Goal: Task Accomplishment & Management: Manage account settings

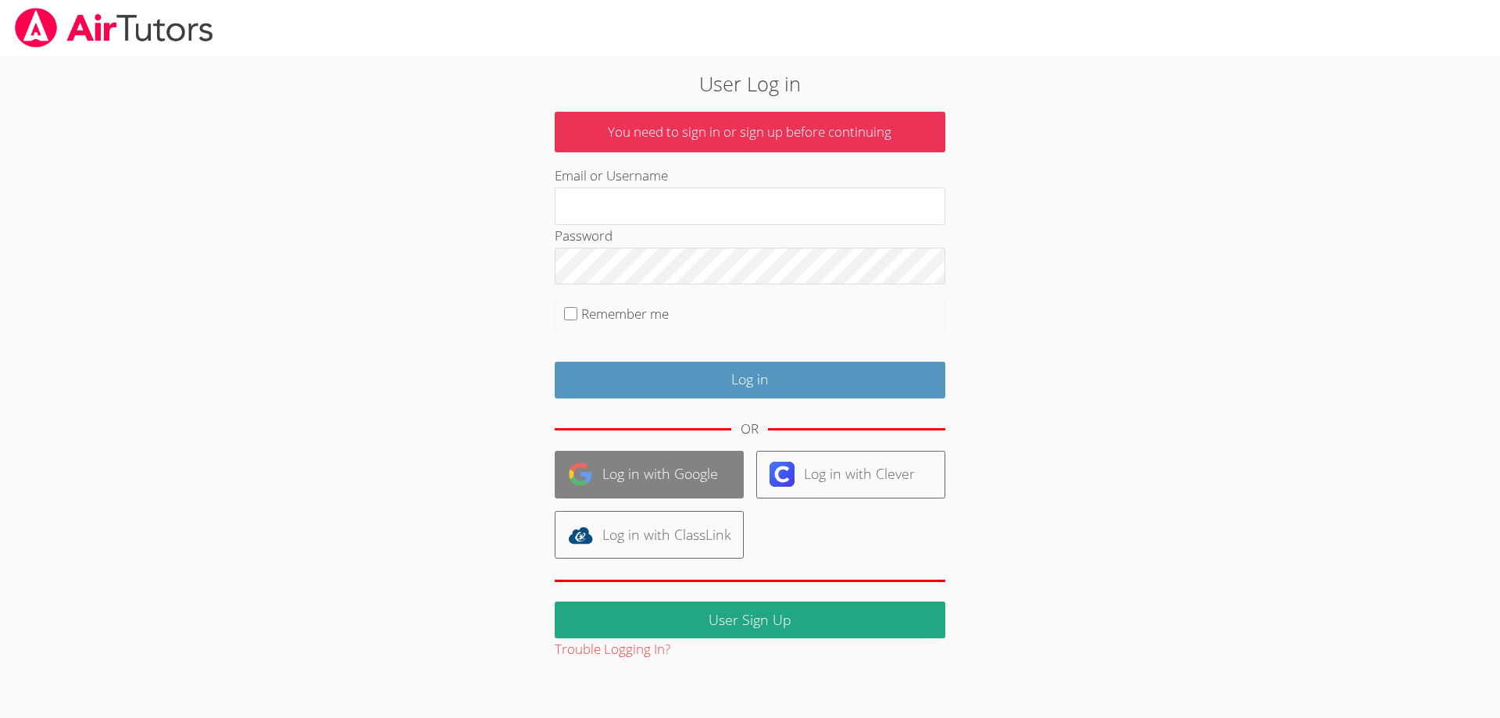
click at [649, 481] on link "Log in with Google" at bounding box center [649, 475] width 189 height 48
